Goal: Task Accomplishment & Management: Use online tool/utility

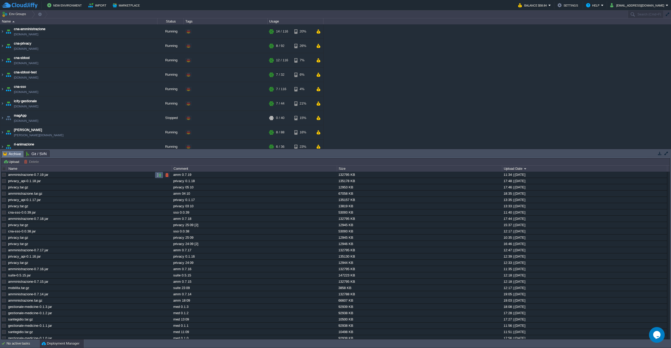
click at [157, 176] on td at bounding box center [159, 175] width 8 height 6
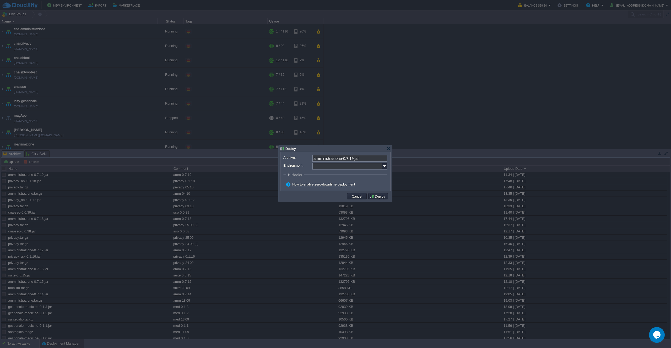
click at [388, 167] on div "Archive: amministrazione-0.7.19.jar Environment: : ROOT Hooks Pre Build Post Pr…" at bounding box center [336, 171] width 110 height 39
click at [387, 167] on img at bounding box center [384, 166] width 5 height 7
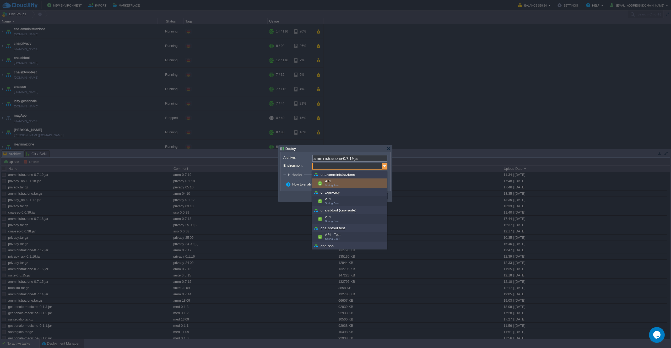
click at [387, 167] on img at bounding box center [384, 166] width 5 height 7
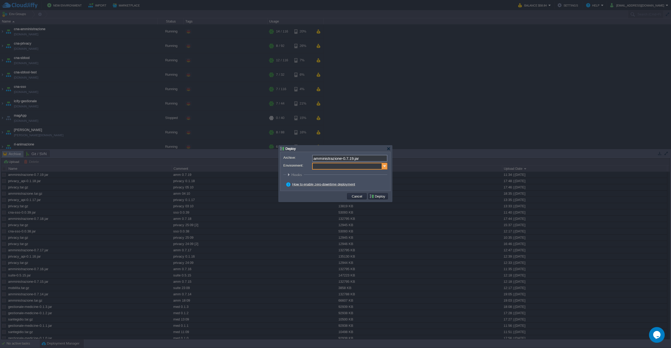
click at [387, 167] on img at bounding box center [384, 166] width 5 height 7
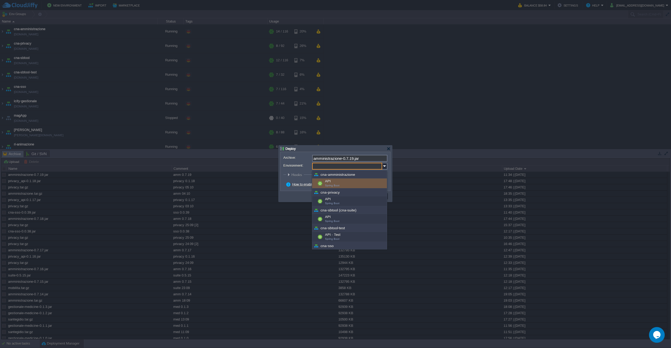
click at [359, 184] on div "API Spring Boot" at bounding box center [349, 184] width 75 height 10
type input "API (cna-amministrazione)"
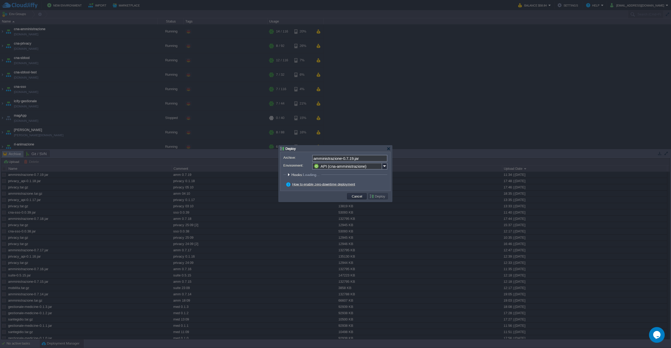
click at [378, 197] on button "Deploy" at bounding box center [378, 196] width 18 height 5
click at [375, 197] on button "Deploy" at bounding box center [378, 196] width 18 height 5
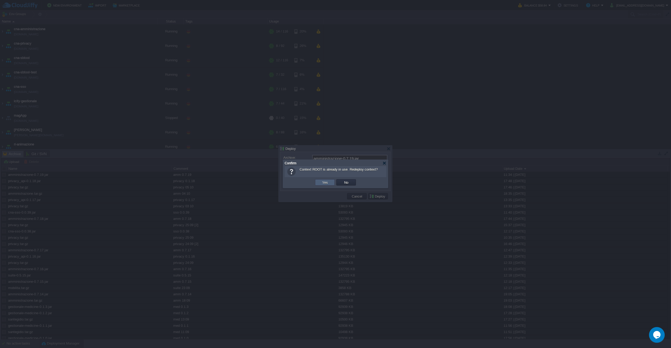
click at [324, 181] on button "Yes" at bounding box center [325, 182] width 9 height 5
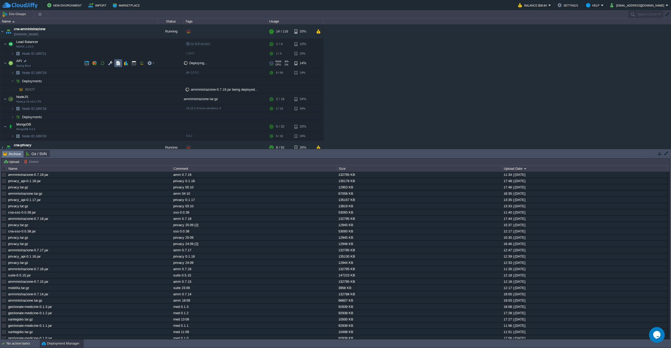
click at [116, 63] on button "button" at bounding box center [118, 63] width 5 height 5
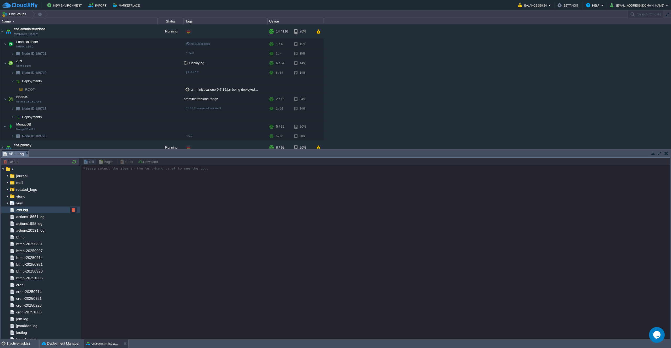
click at [36, 210] on div "run.log" at bounding box center [40, 210] width 79 height 7
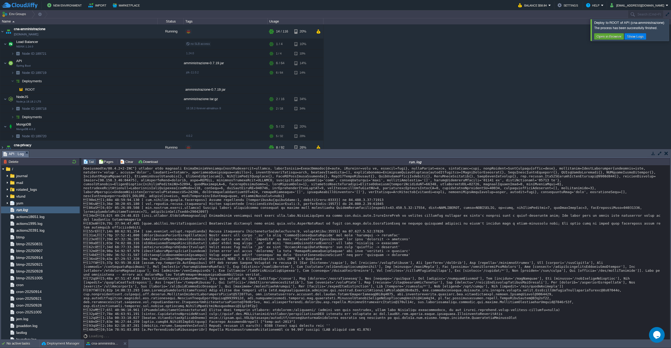
scroll to position [4158, 0]
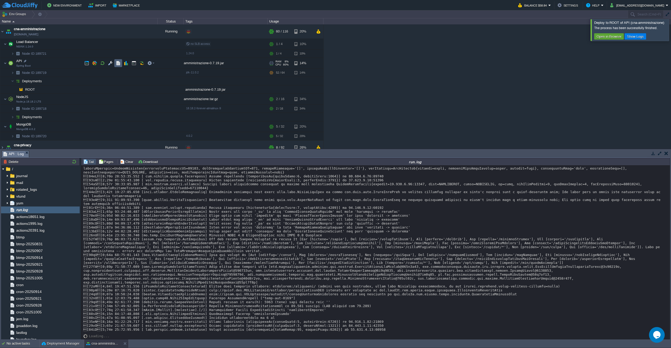
click at [119, 63] on button "button" at bounding box center [118, 63] width 5 height 5
click at [470, 77] on div "cna-amministrazione [DOMAIN_NAME] Running + Add to Env Group RAM 9% CPU 45% 60 …" at bounding box center [335, 86] width 671 height 124
